Goal: Information Seeking & Learning: Find contact information

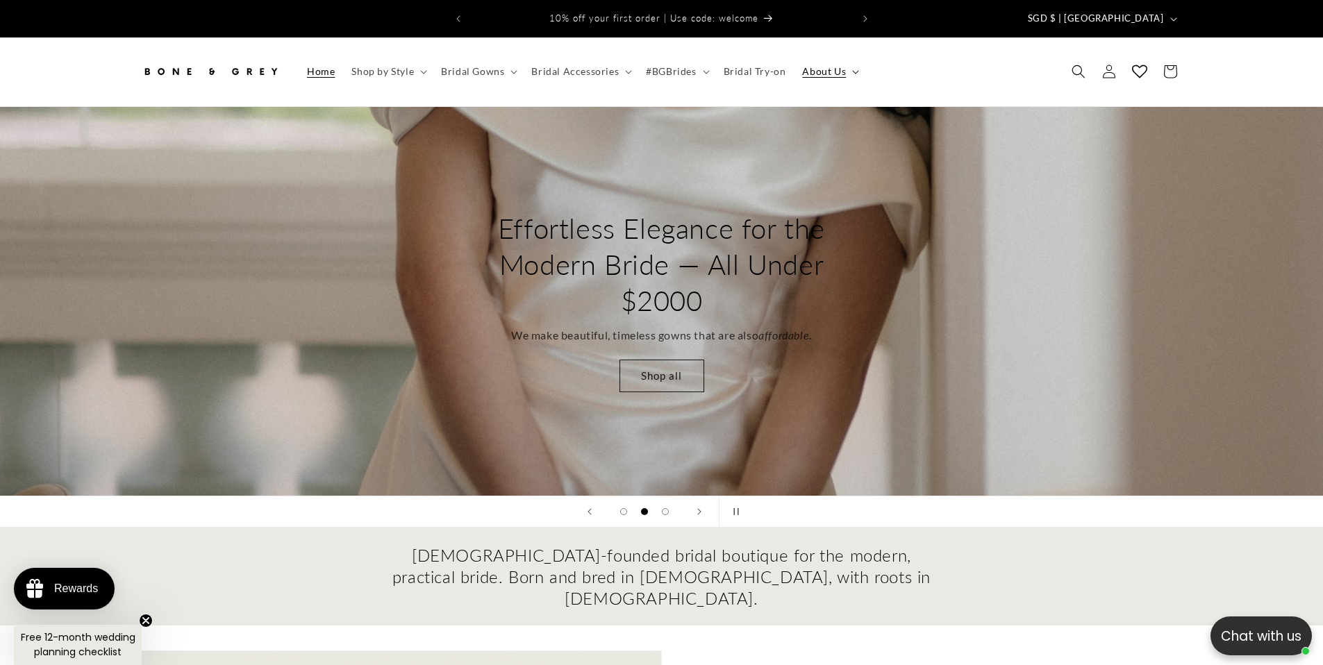
click at [833, 65] on span "About Us" at bounding box center [824, 71] width 44 height 12
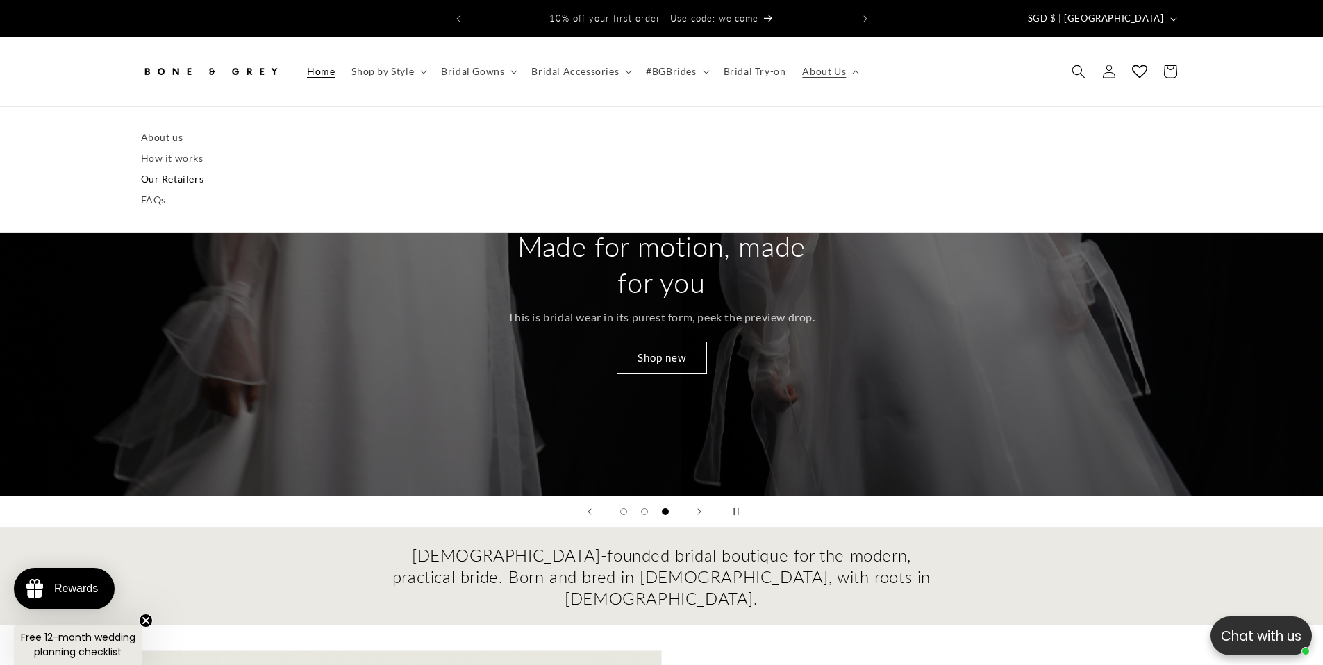
click at [191, 171] on link "Our Retailers" at bounding box center [662, 179] width 1042 height 21
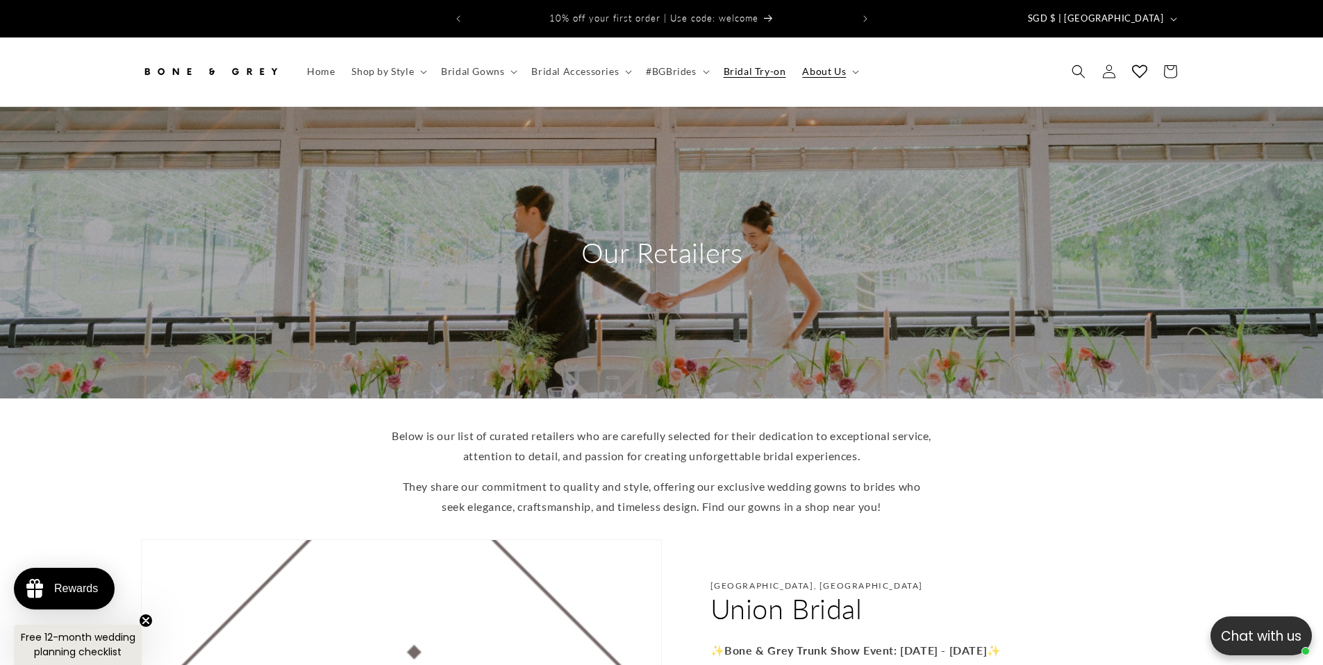
click at [763, 65] on span "Bridal Try-on" at bounding box center [755, 71] width 62 height 12
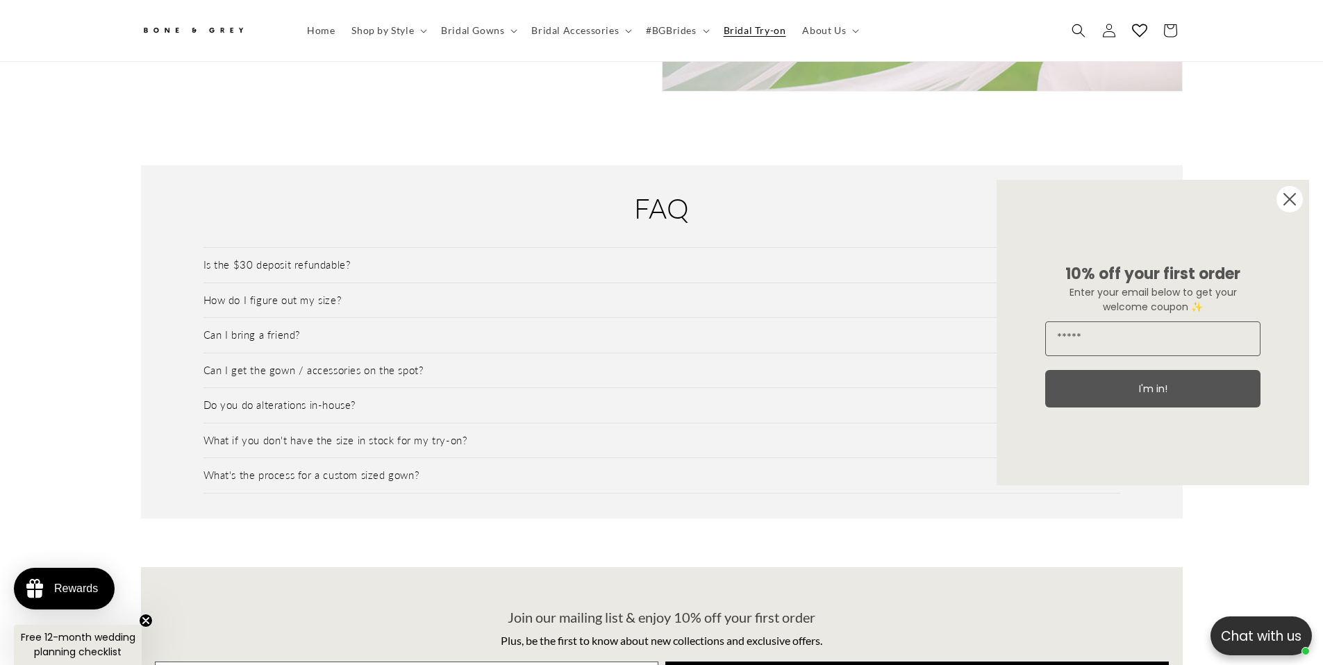
scroll to position [0, 382]
click at [664, 26] on span "#BGBrides" at bounding box center [671, 30] width 50 height 12
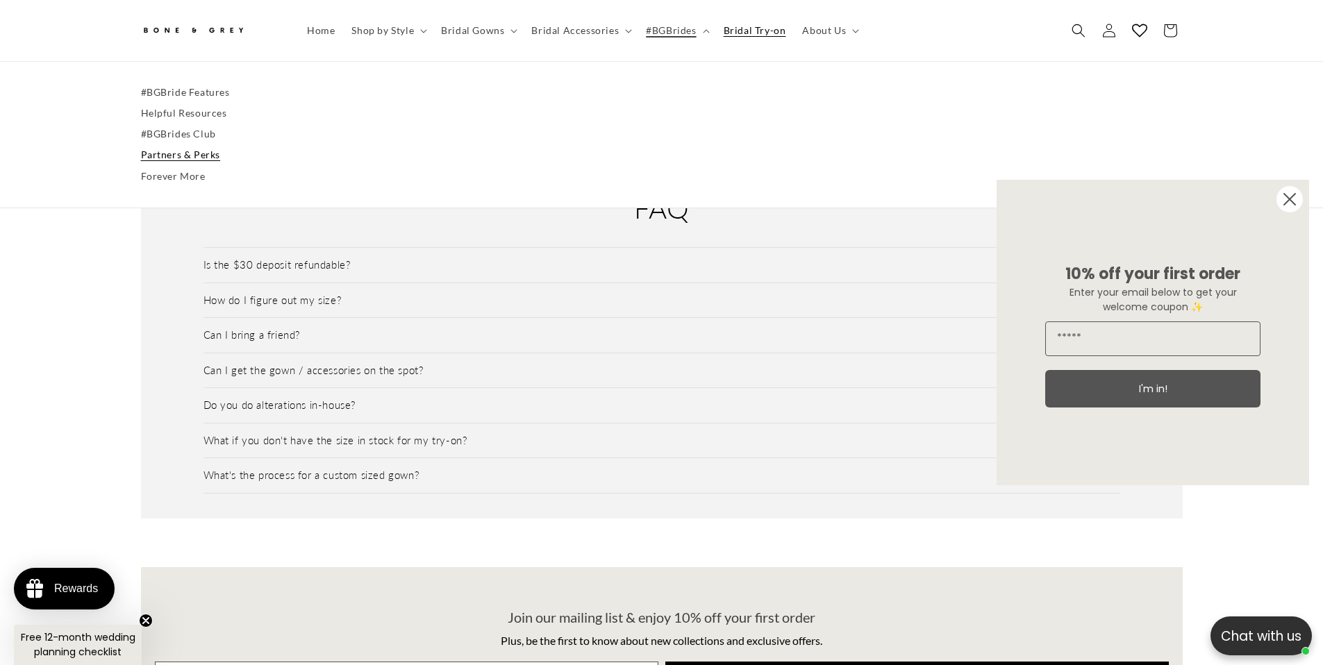
click at [187, 157] on link "Partners & Perks" at bounding box center [662, 155] width 1042 height 21
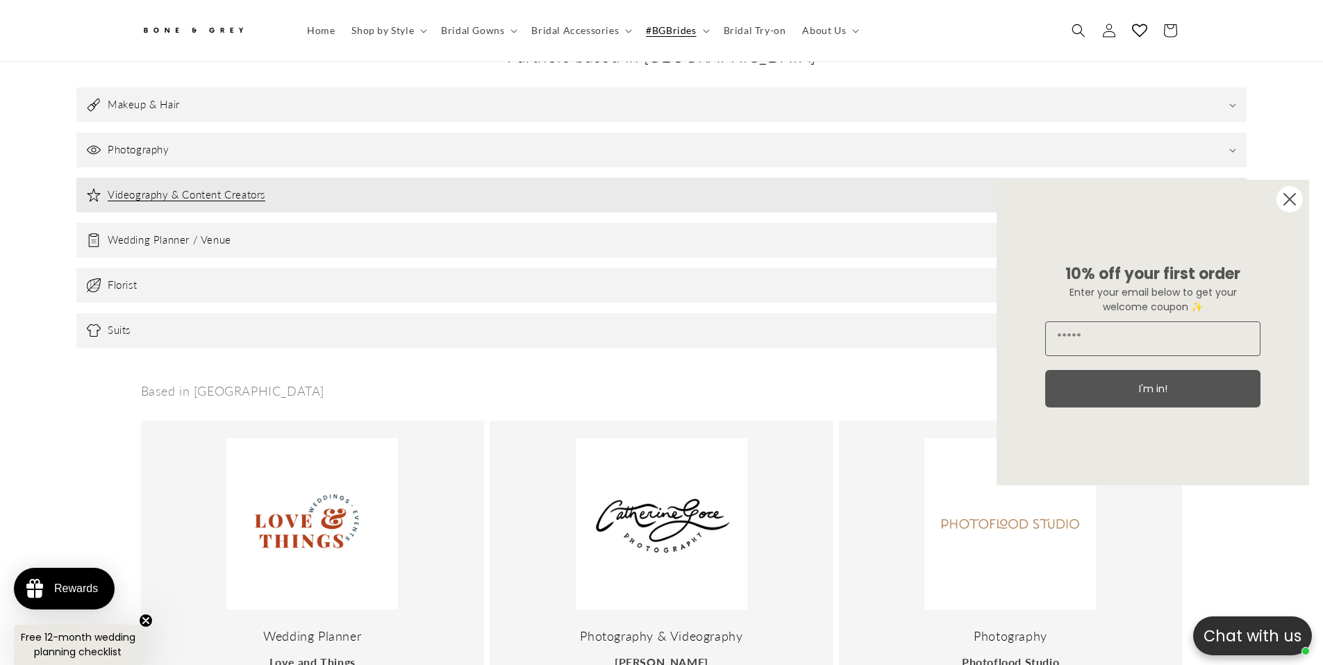
scroll to position [525, 0]
click at [465, 201] on summary "Videography & Content Creators" at bounding box center [661, 198] width 1170 height 35
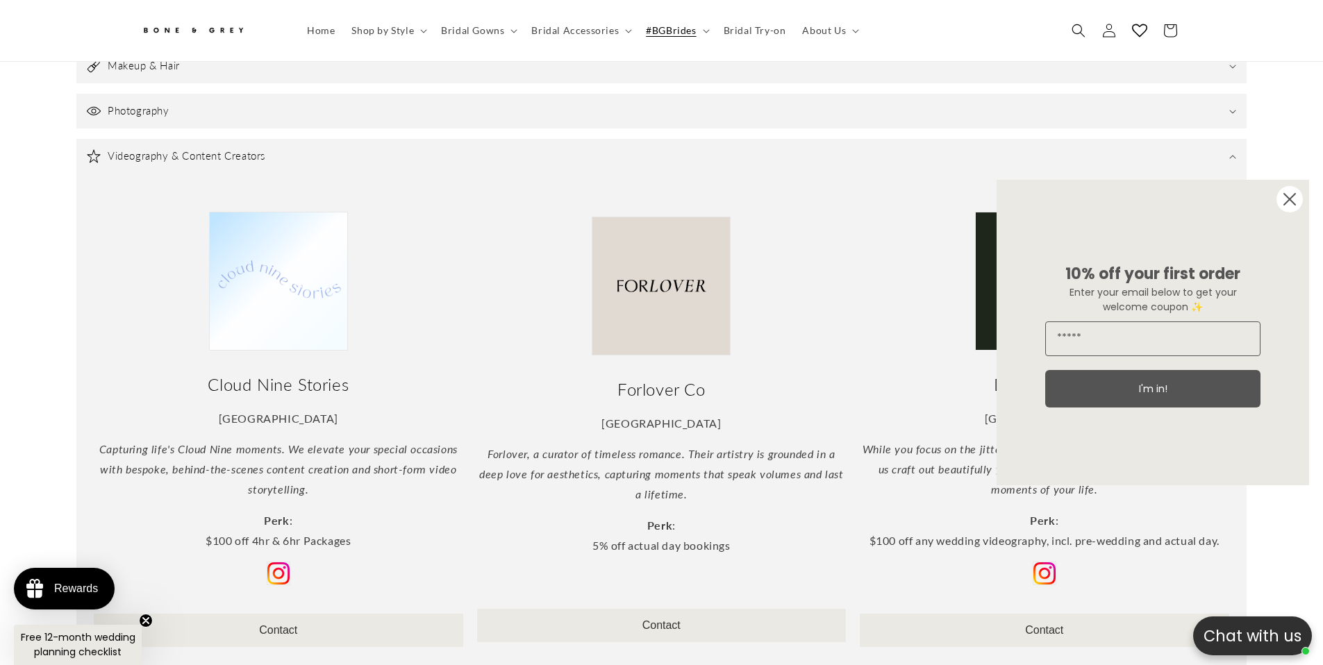
scroll to position [483, 0]
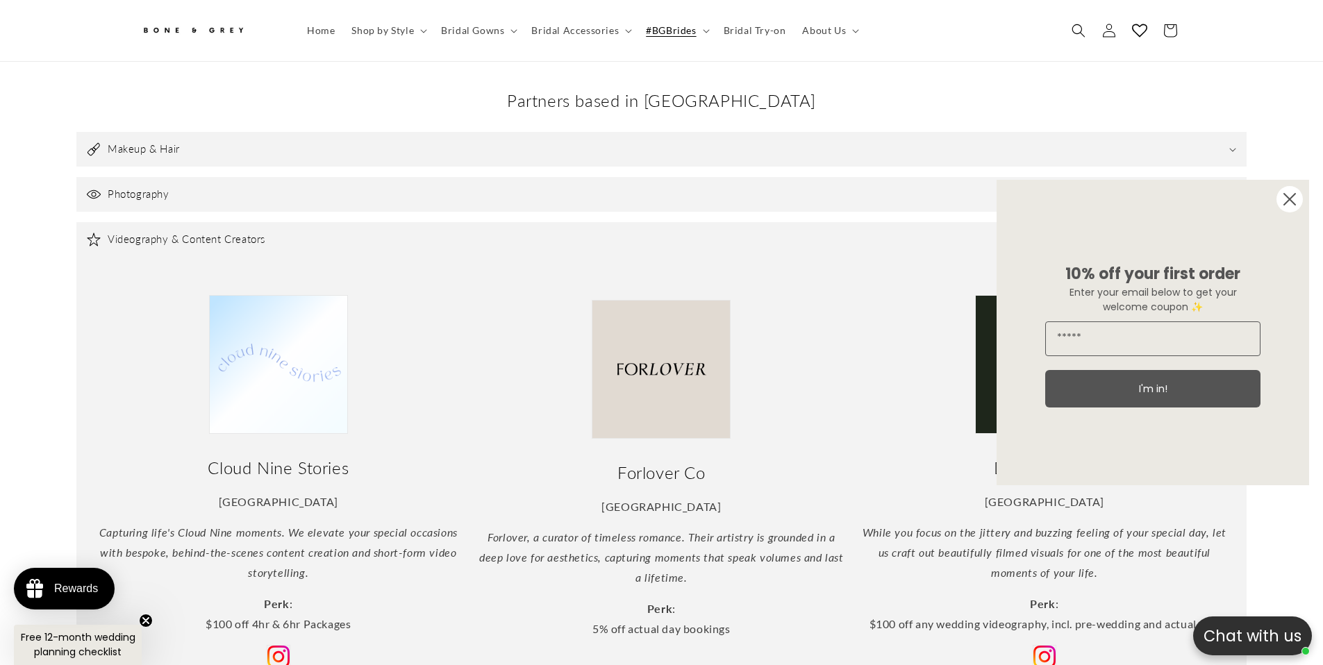
click at [296, 201] on div "Makeup & Hair Feautte Makeup & Hair Singapore Make-up, to me, is about exuding …" at bounding box center [661, 518] width 1170 height 773
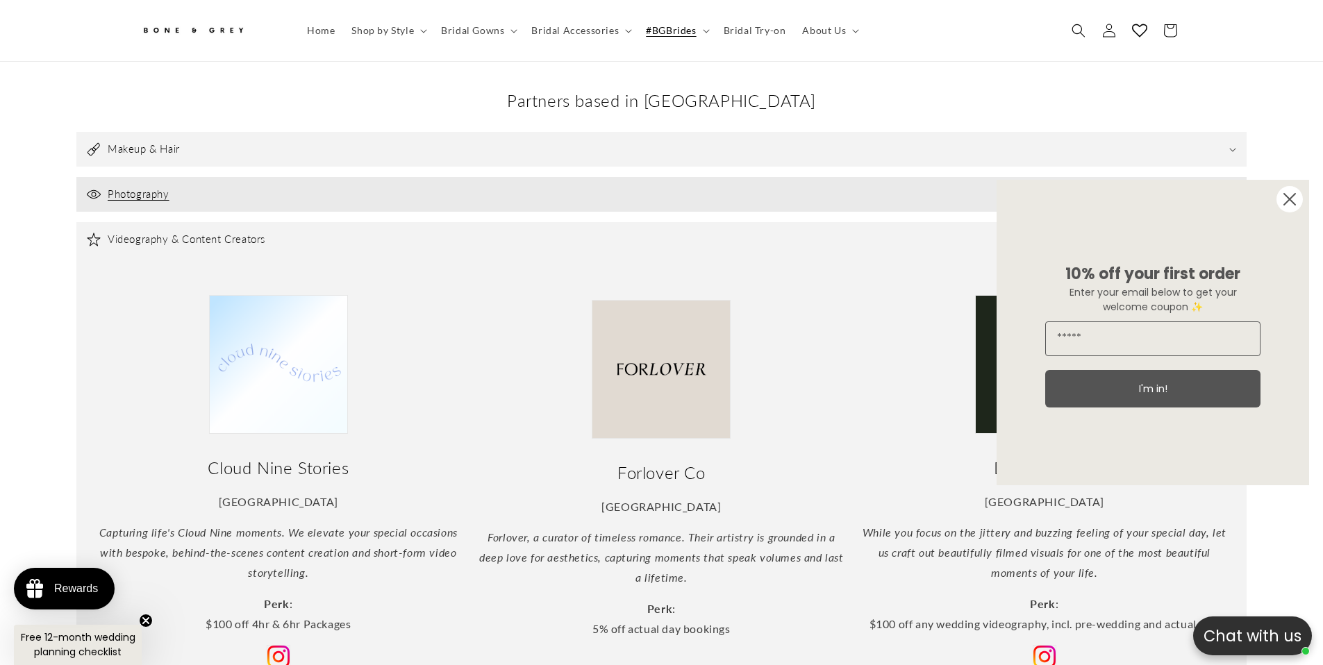
click at [300, 192] on summary "Photography" at bounding box center [661, 194] width 1170 height 35
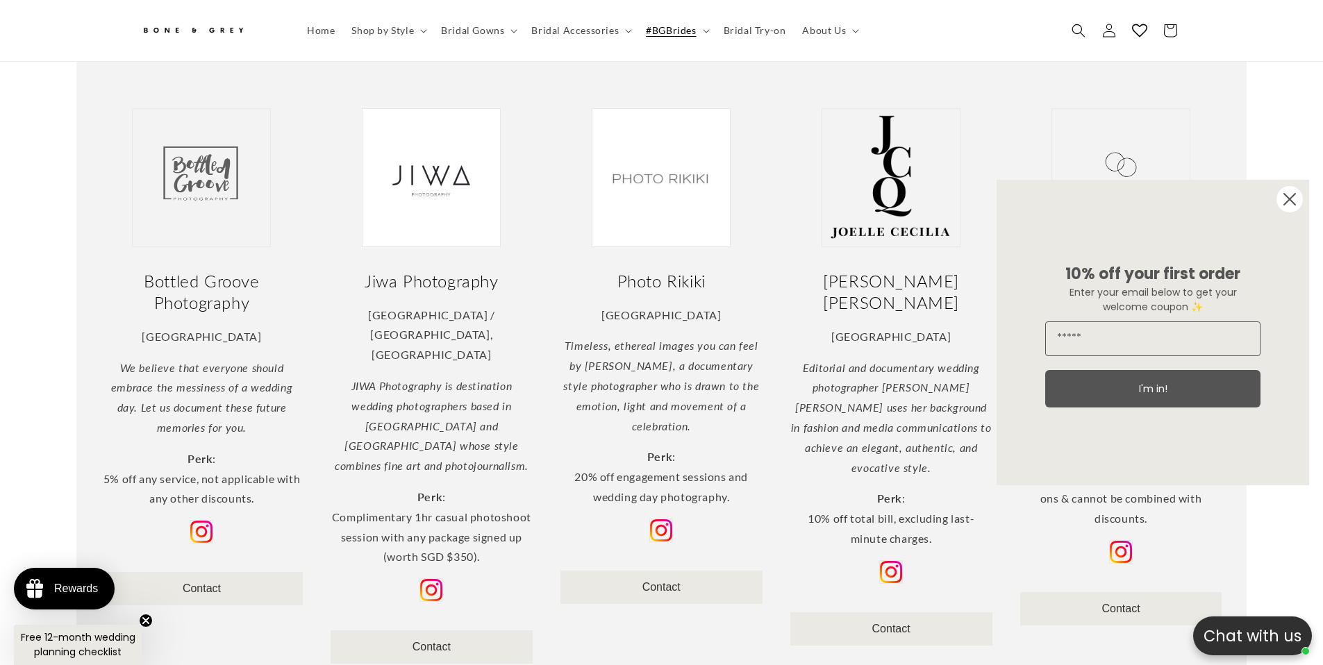
scroll to position [851, 0]
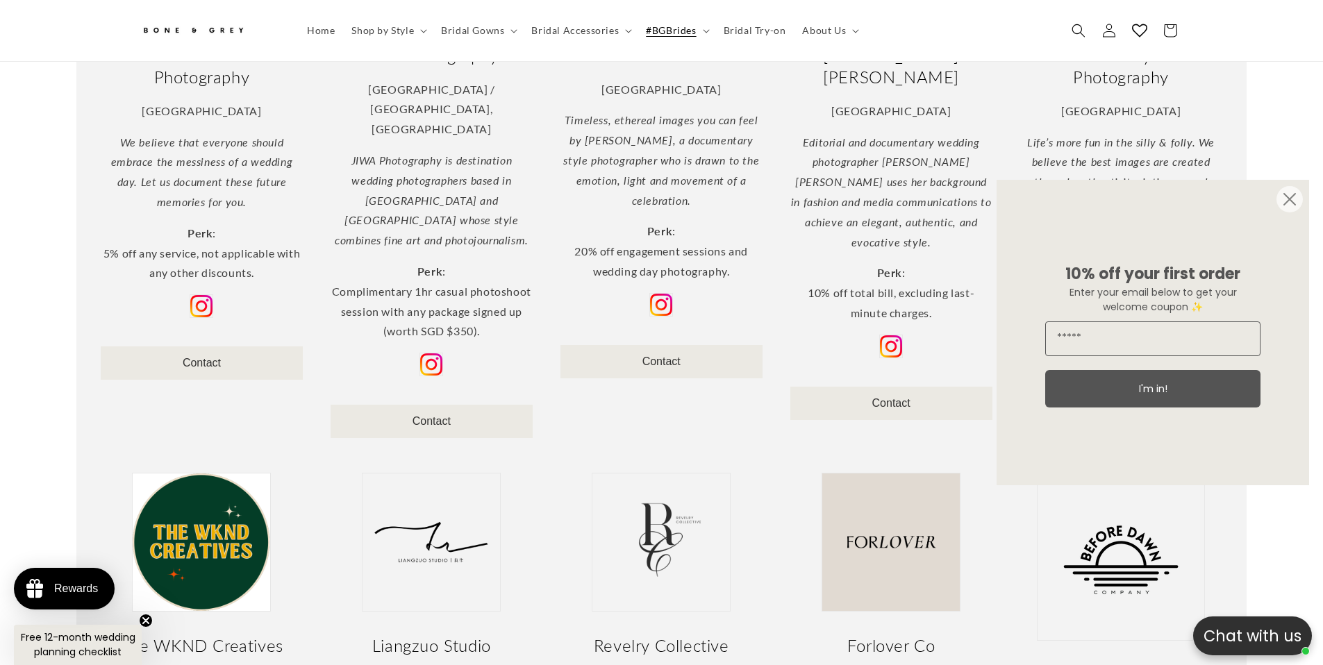
click at [1296, 206] on circle "Close dialog" at bounding box center [1289, 199] width 26 height 26
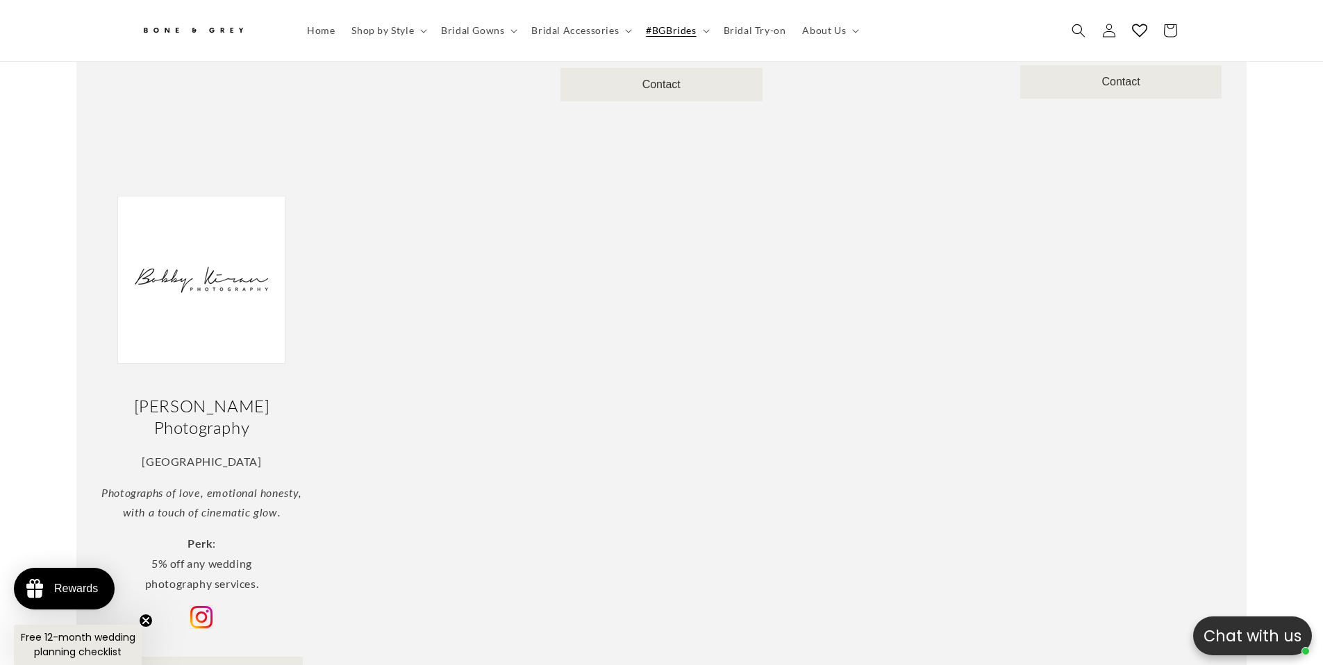
scroll to position [1225, 0]
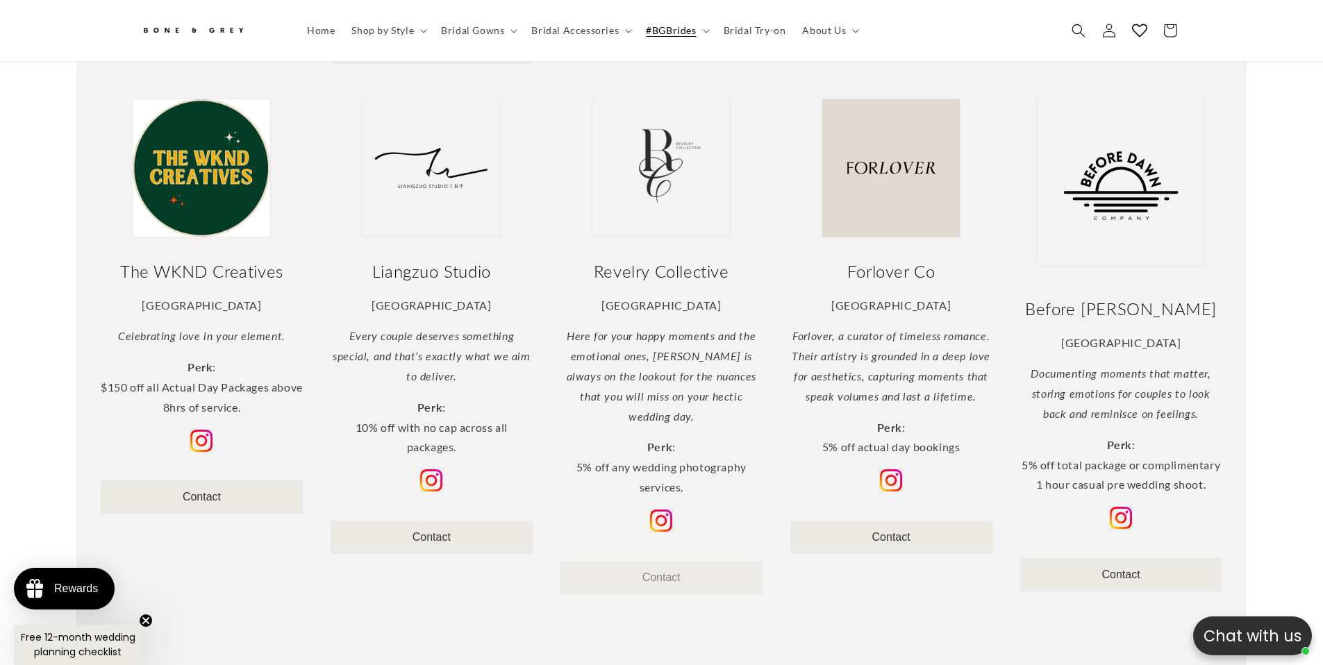
click at [657, 572] on link "Contact" at bounding box center [661, 578] width 38 height 12
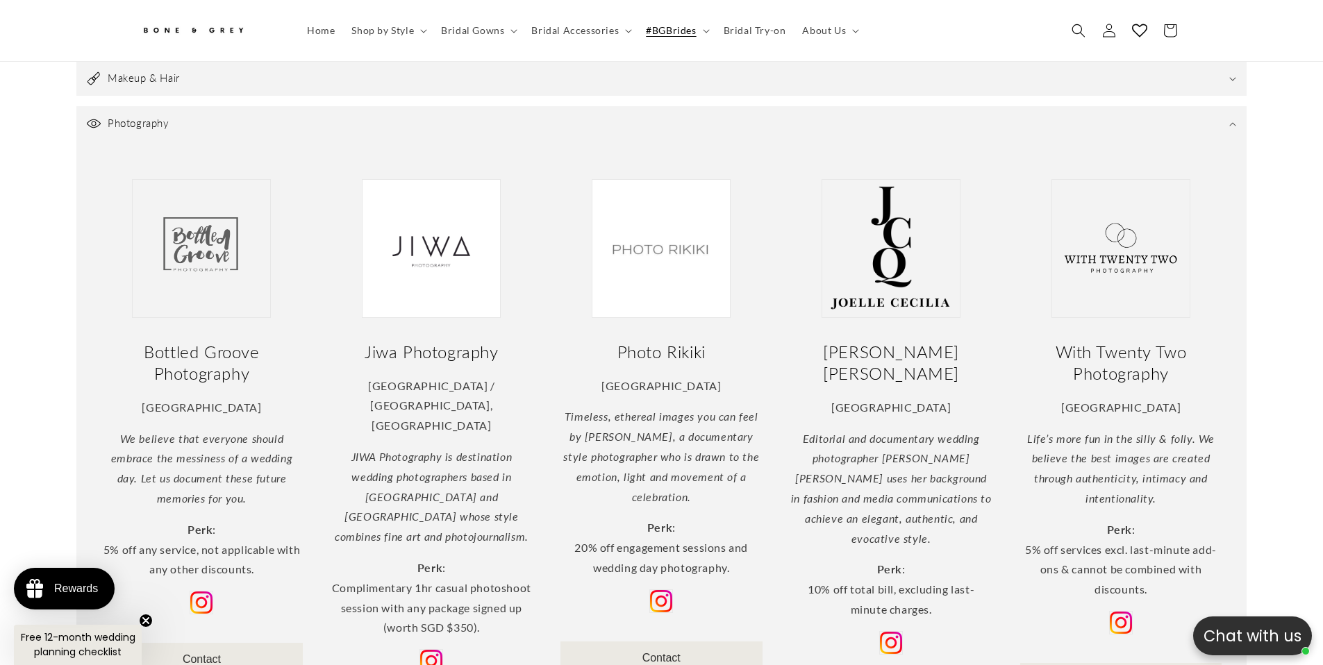
scroll to position [0, 0]
